Goal: Task Accomplishment & Management: Manage account settings

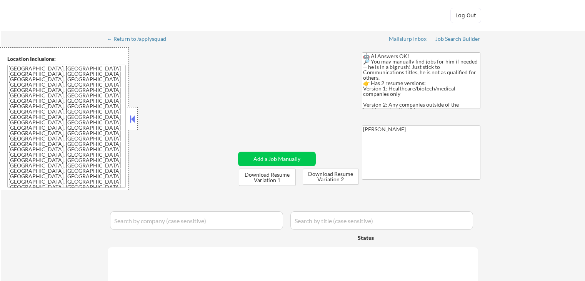
select select ""pending""
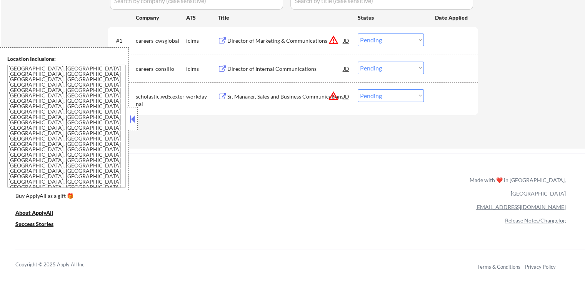
scroll to position [231, 0]
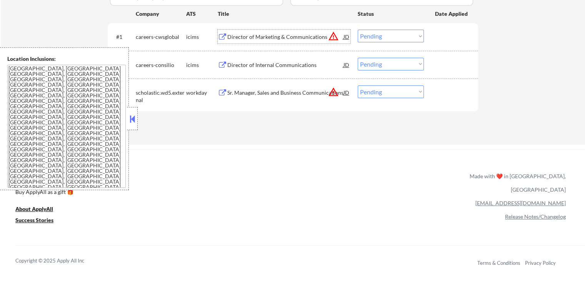
drag, startPoint x: 231, startPoint y: 34, endPoint x: 237, endPoint y: 57, distance: 24.0
click at [231, 34] on div "Director of Marketing & Communications" at bounding box center [285, 37] width 116 height 8
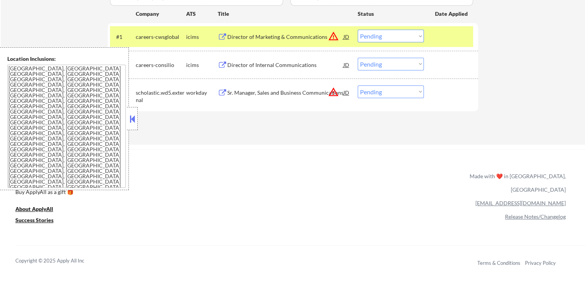
click at [236, 66] on div "Director of Internal Communications" at bounding box center [285, 65] width 116 height 8
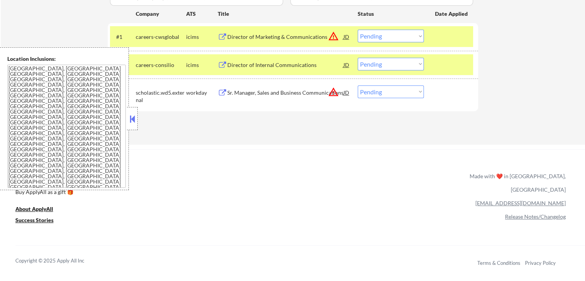
click at [233, 88] on div "Sr. Manager, Sales and Business Communications" at bounding box center [285, 92] width 116 height 14
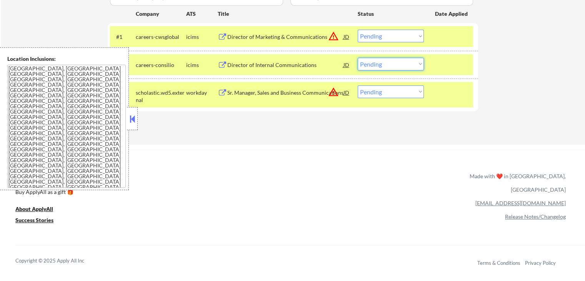
click at [383, 64] on select "Choose an option... Pending Applied Excluded (Questions) Excluded (Expired) Exc…" at bounding box center [391, 64] width 66 height 13
click at [358, 58] on select "Choose an option... Pending Applied Excluded (Questions) Excluded (Expired) Exc…" at bounding box center [391, 64] width 66 height 13
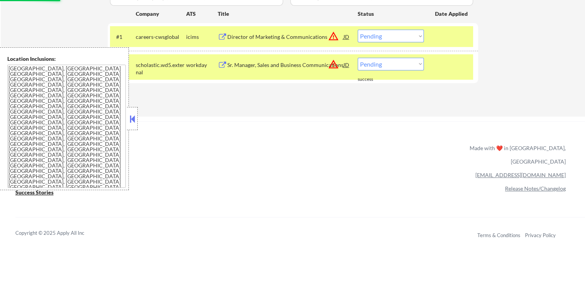
click at [382, 63] on select "Choose an option... Pending Applied Excluded (Questions) Excluded (Expired) Exc…" at bounding box center [391, 64] width 66 height 13
select select ""excluded__location_""
click at [358, 58] on select "Choose an option... Pending Applied Excluded (Questions) Excluded (Expired) Exc…" at bounding box center [391, 64] width 66 height 13
click at [385, 36] on select "Choose an option... Pending Applied Excluded (Questions) Excluded (Expired) Exc…" at bounding box center [391, 36] width 66 height 13
select select ""excluded__location_""
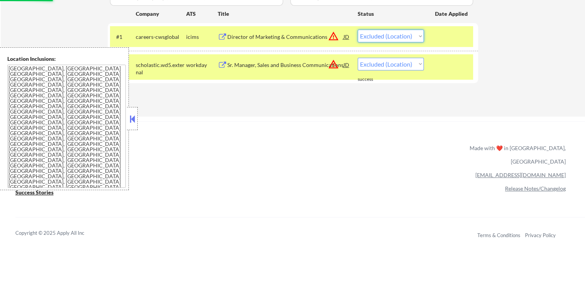
click at [358, 30] on select "Choose an option... Pending Applied Excluded (Questions) Excluded (Expired) Exc…" at bounding box center [391, 36] width 66 height 13
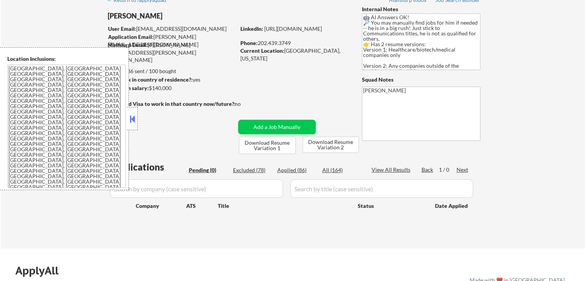
scroll to position [38, 0]
